Goal: Information Seeking & Learning: Learn about a topic

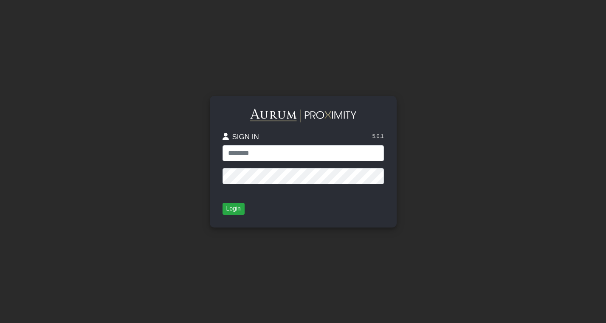
type input "**********"
click at [230, 208] on button "Login" at bounding box center [234, 209] width 22 height 12
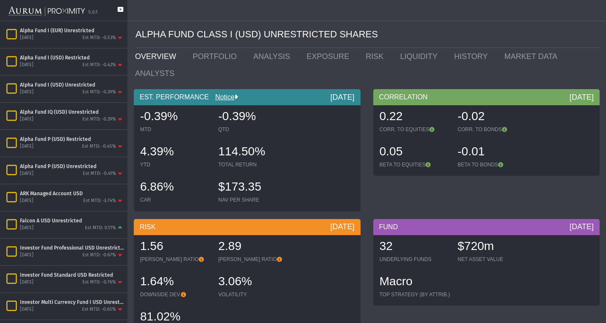
click at [121, 9] on icon at bounding box center [121, 14] width 6 height 14
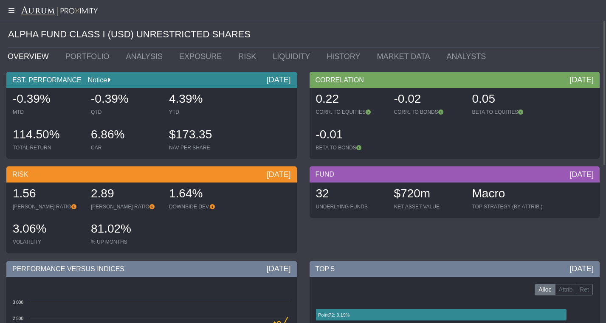
click at [303, 85] on div "EST. PERFORMANCE Notice [DATE] -0.39% MTD -0.39% QTD 4.39% YTD 114.50% TOTAL RE…" at bounding box center [151, 117] width 303 height 91
click at [23, 113] on div "MTD" at bounding box center [48, 112] width 70 height 7
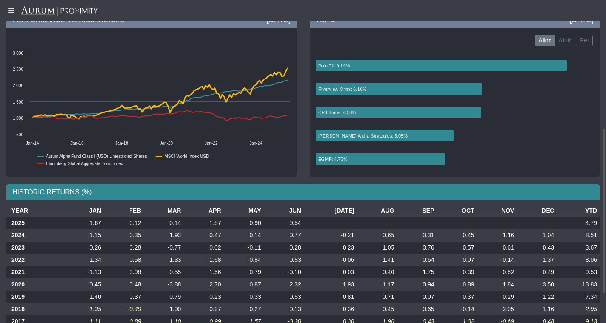
scroll to position [250, 0]
click at [566, 42] on label "Attrib" at bounding box center [566, 40] width 22 height 12
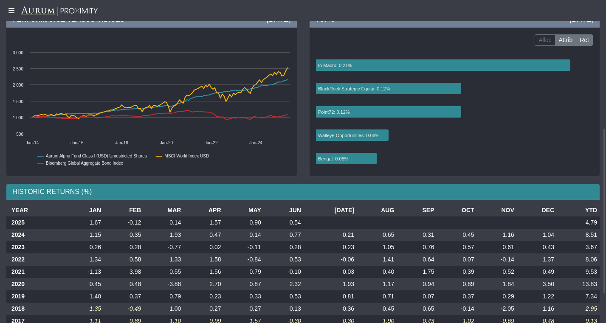
click at [583, 44] on label "Ret" at bounding box center [584, 40] width 17 height 12
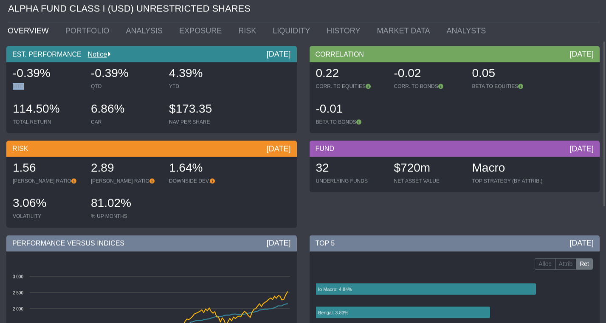
scroll to position [0, 0]
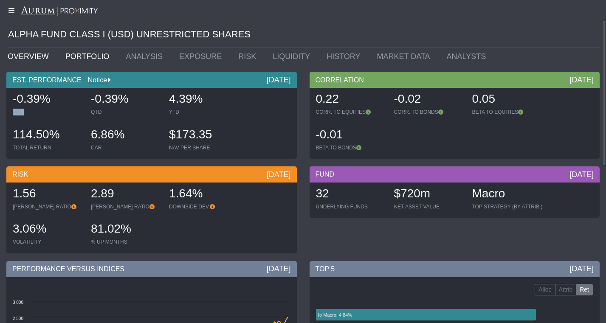
click at [75, 58] on link "PORTFOLIO" at bounding box center [89, 56] width 61 height 17
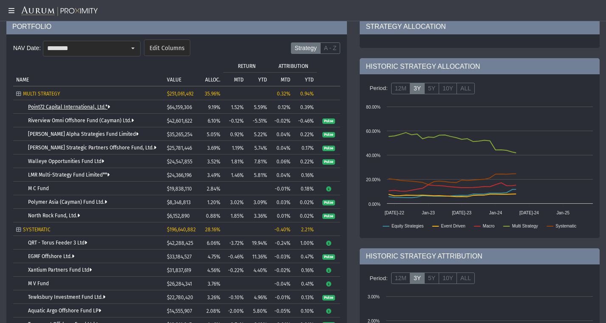
click at [50, 164] on link "Walleye Opportunities Fund Ltd" at bounding box center [66, 162] width 76 height 6
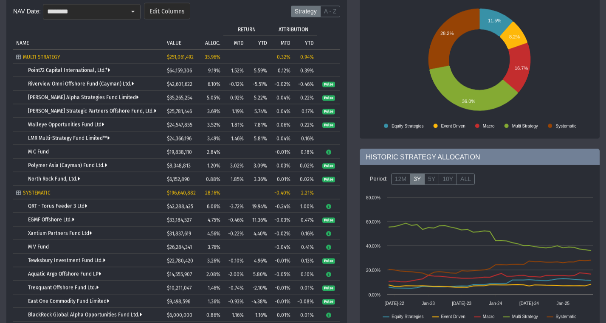
scroll to position [90, 0]
click at [69, 69] on link "Point72 Capital International, Ltd.*" at bounding box center [69, 71] width 82 height 6
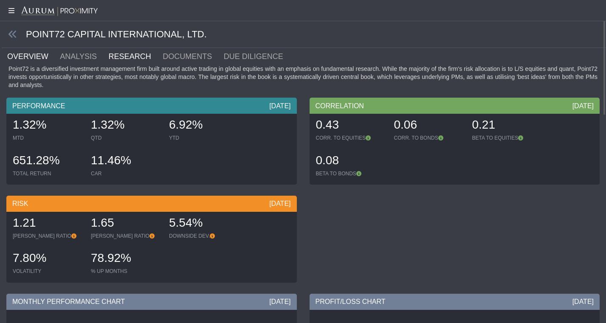
click at [122, 63] on link "RESEARCH" at bounding box center [135, 56] width 54 height 17
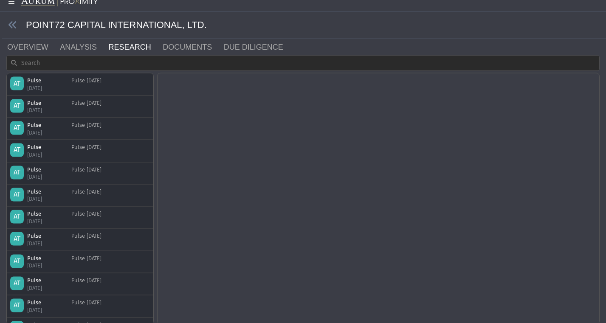
scroll to position [10, 0]
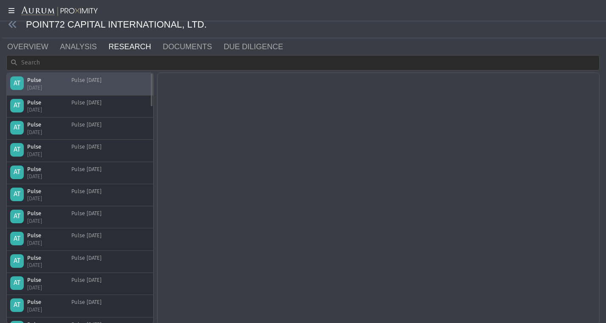
click at [102, 82] on div "Pulse [DATE]" at bounding box center [86, 83] width 30 height 15
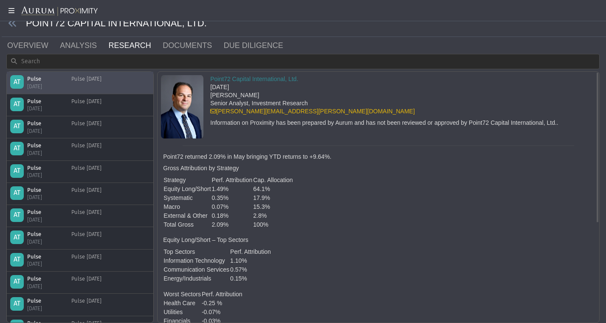
scroll to position [0, 0]
click at [166, 47] on link "DOCUMENTS" at bounding box center [192, 45] width 61 height 17
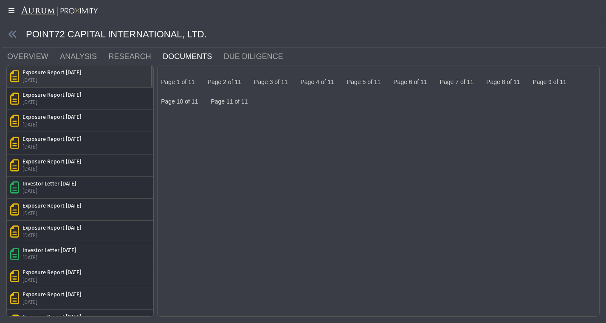
click at [59, 80] on div "[DATE]" at bounding box center [52, 80] width 59 height 8
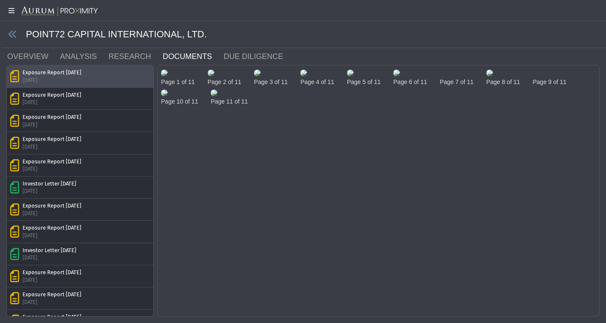
click at [168, 76] on img at bounding box center [164, 73] width 7 height 7
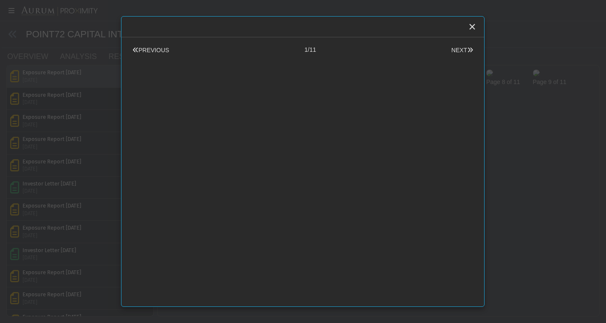
click at [23, 158] on body "5.0.1 Pull down to refresh... Release to refresh... Refreshing... Alpha Fund I …" at bounding box center [303, 161] width 606 height 323
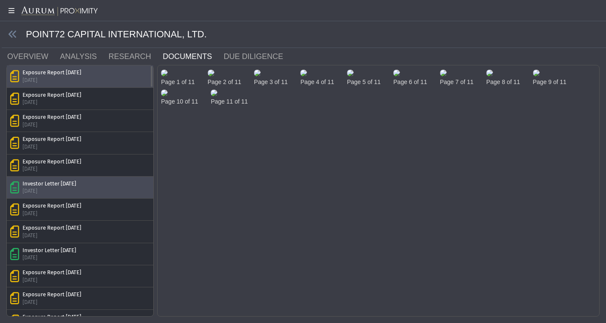
click at [40, 194] on div "[DATE]" at bounding box center [50, 191] width 54 height 8
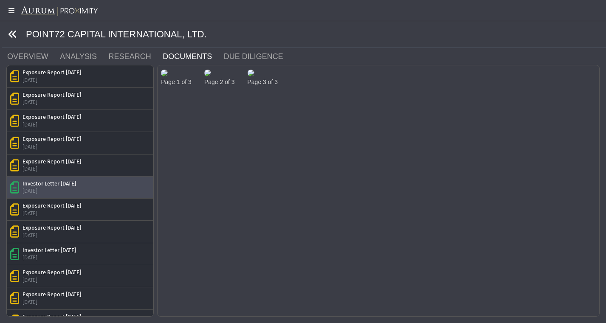
click at [13, 34] on icon at bounding box center [12, 34] width 9 height 9
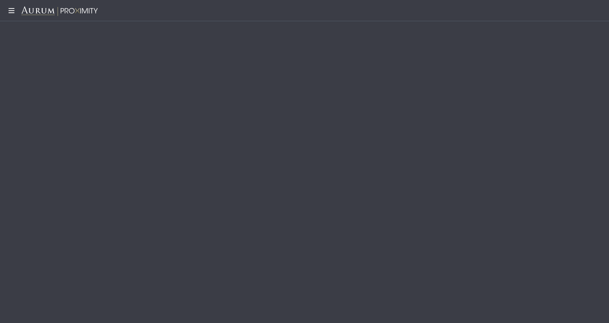
scroll to position [149, 0]
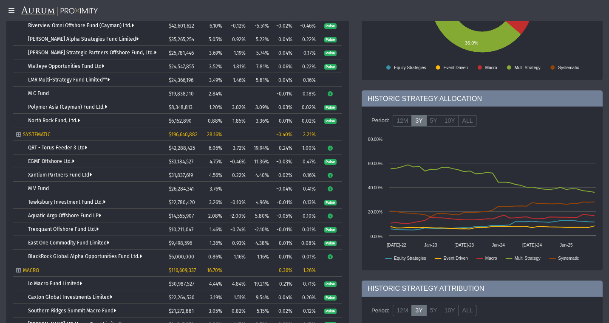
click at [215, 259] on span "0.86%" at bounding box center [215, 257] width 14 height 6
